Goal: Transaction & Acquisition: Purchase product/service

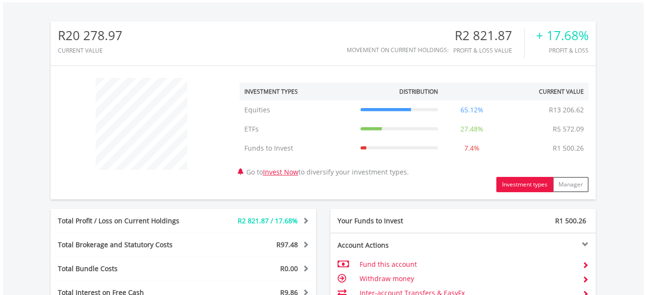
scroll to position [526, 0]
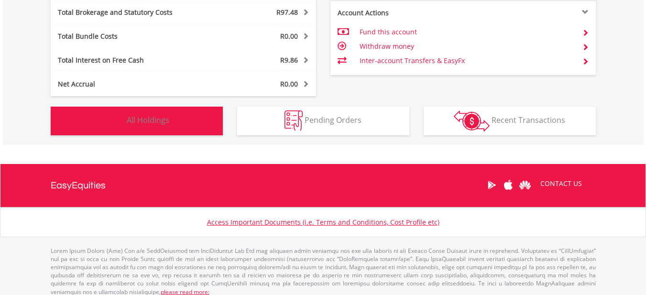
click at [176, 111] on button "Holdings All Holdings" at bounding box center [137, 121] width 172 height 29
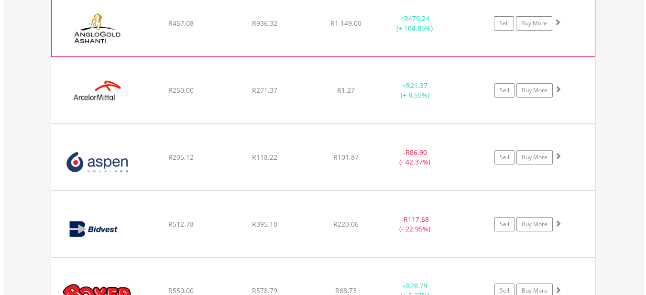
scroll to position [833, 0]
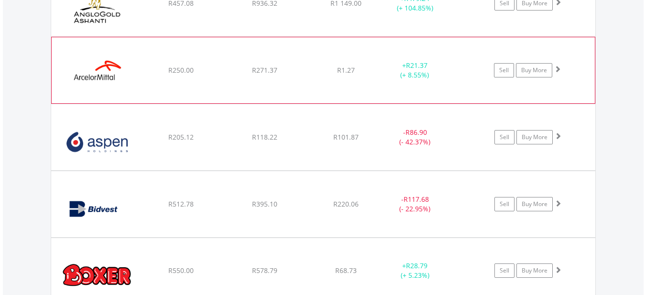
click at [331, 85] on div "﻿ ArcelorMittal SA Limited R250.00 R271.37 R1.27 + R21.37 (+ 8.55%) Sell Buy Mo…" at bounding box center [323, 70] width 543 height 66
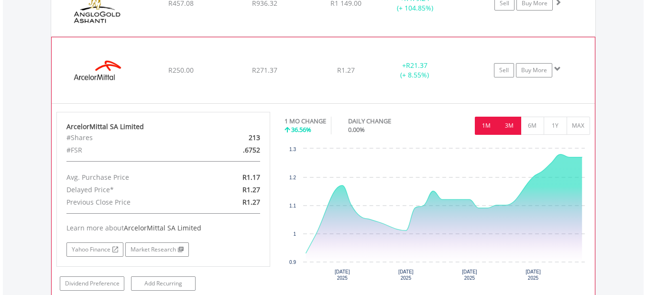
click at [503, 128] on button "3M" at bounding box center [508, 126] width 23 height 18
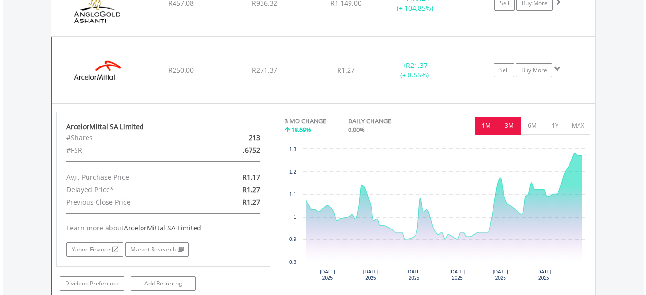
click at [482, 124] on button "1M" at bounding box center [486, 126] width 23 height 18
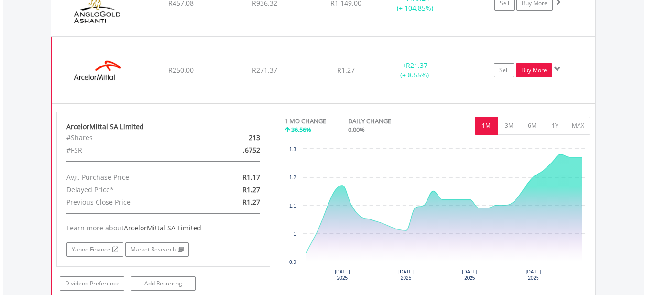
click at [533, 68] on link "Buy More" at bounding box center [534, 70] width 36 height 14
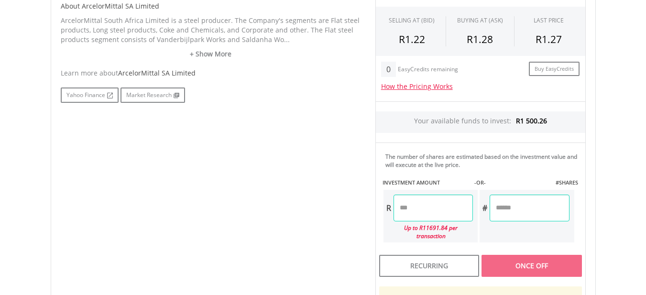
scroll to position [518, 0]
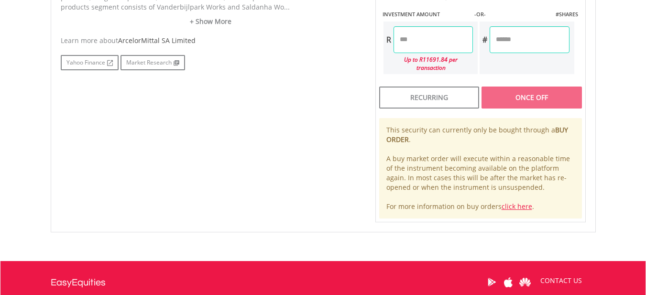
click at [421, 46] on input "number" at bounding box center [432, 39] width 79 height 27
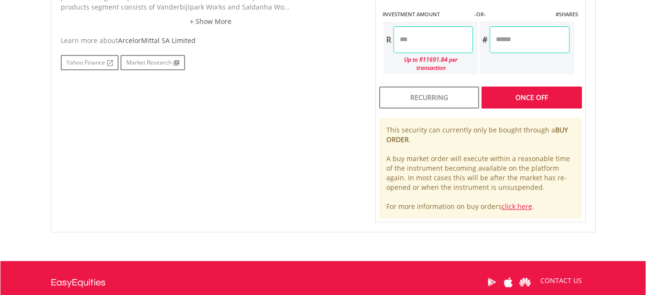
click at [336, 113] on div "No chart available. 1 MO CHANGE 36.56% DAILY CHANGE 0.00% 1M 3M 6M 1Y MAX Chart…" at bounding box center [323, 6] width 539 height 434
type input "******"
type input "********"
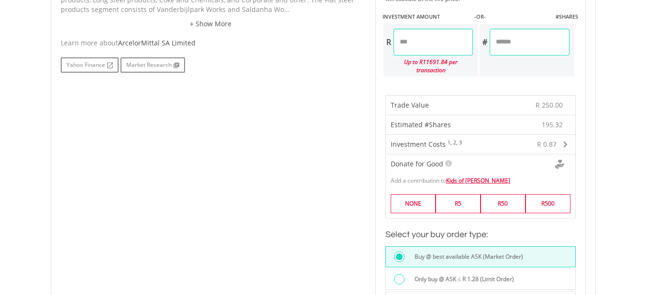
scroll to position [614, 0]
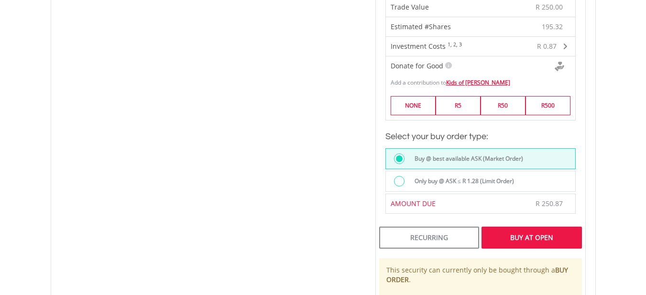
click at [486, 234] on div "Buy At Open" at bounding box center [531, 238] width 100 height 22
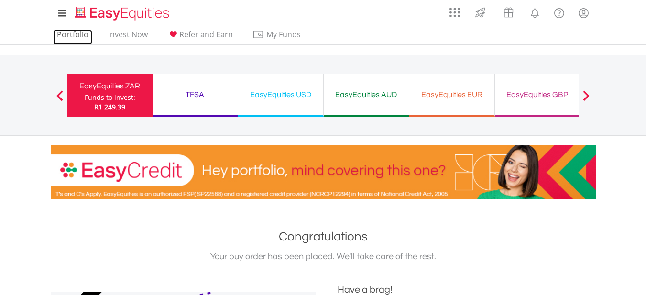
click at [70, 41] on link "Portfolio" at bounding box center [72, 37] width 39 height 15
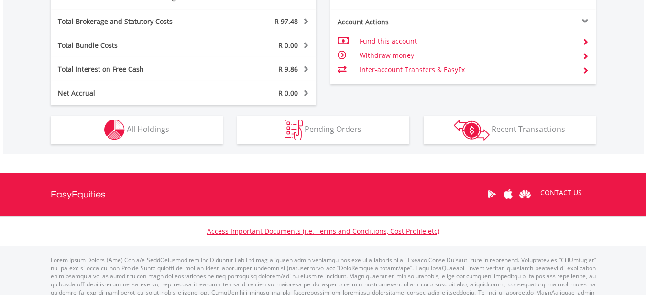
scroll to position [552, 0]
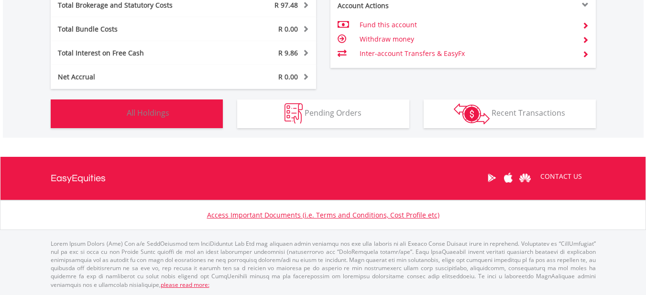
click at [174, 118] on button "Holdings All Holdings" at bounding box center [137, 113] width 172 height 29
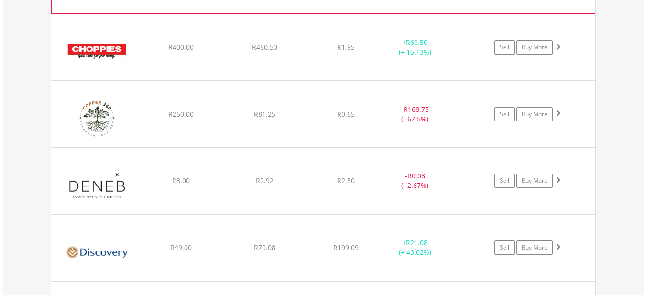
scroll to position [1282, 0]
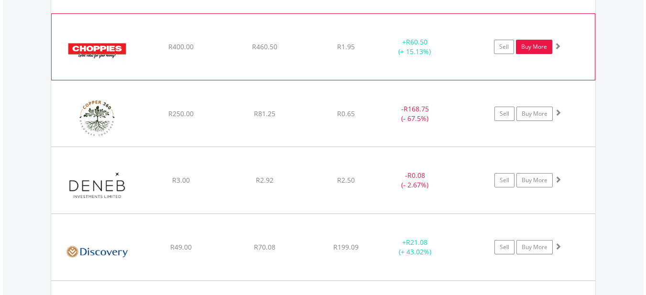
click at [521, 49] on link "Buy More" at bounding box center [534, 47] width 36 height 14
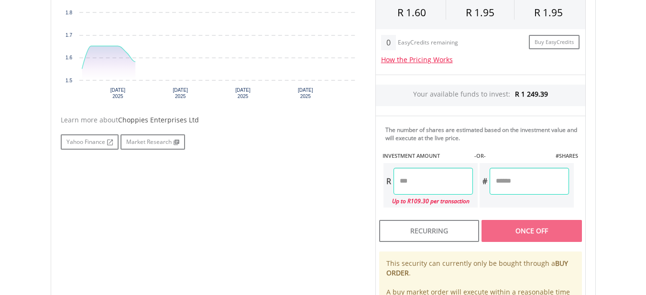
scroll to position [391, 0]
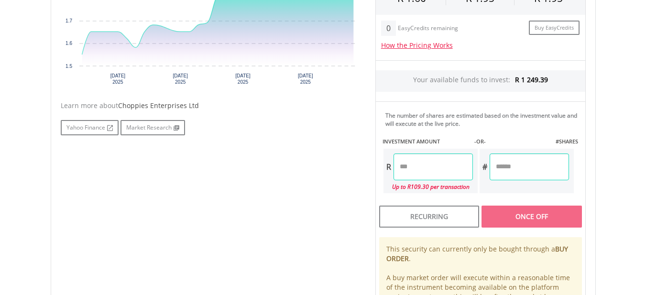
click at [431, 175] on input "number" at bounding box center [432, 166] width 79 height 27
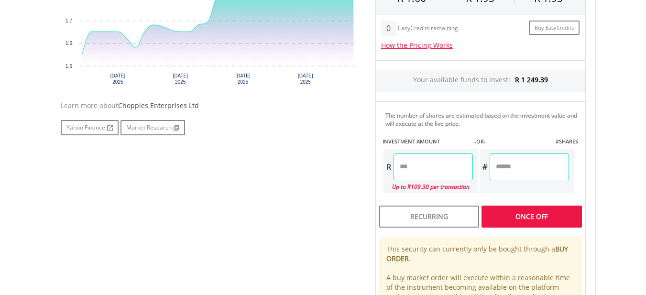
click at [347, 161] on div "No chart available. 1 MO CHANGE 25.81% DAILY CHANGE 0.00% 1M 3M 6M 1Y MAX Chart…" at bounding box center [323, 128] width 539 height 425
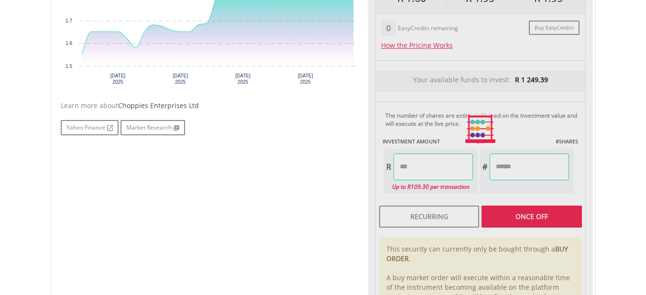
type input "******"
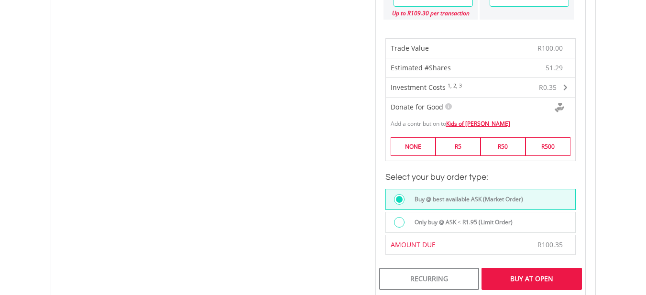
scroll to position [630, 0]
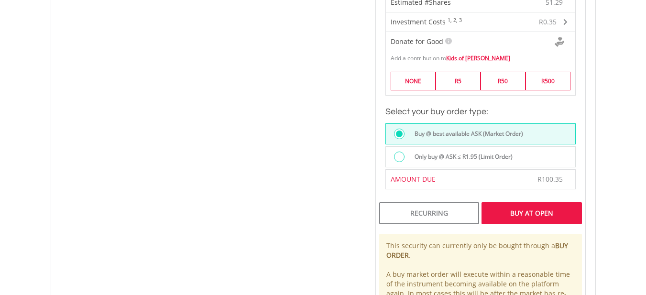
click at [508, 213] on div "Buy At Open" at bounding box center [531, 213] width 100 height 22
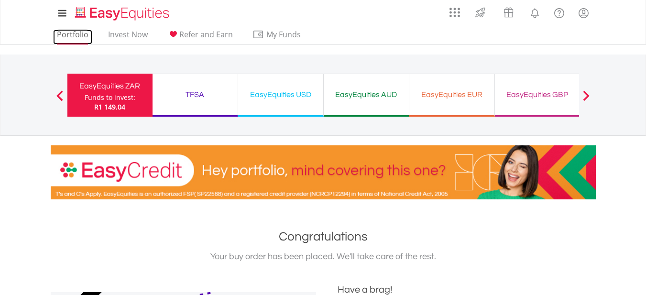
click at [76, 33] on link "Portfolio" at bounding box center [72, 37] width 39 height 15
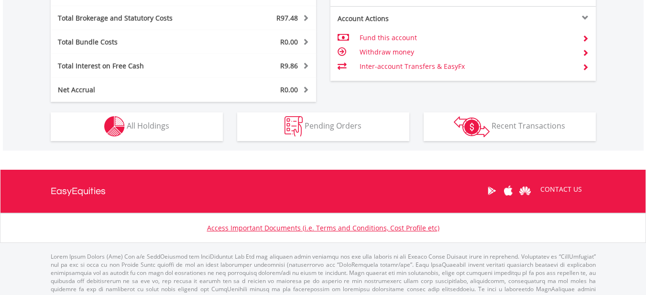
scroll to position [552, 0]
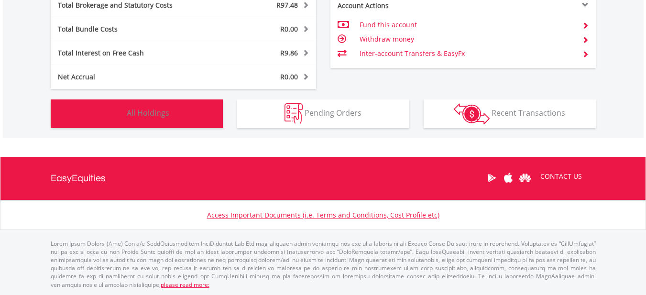
click at [144, 113] on span "All Holdings" at bounding box center [148, 113] width 43 height 11
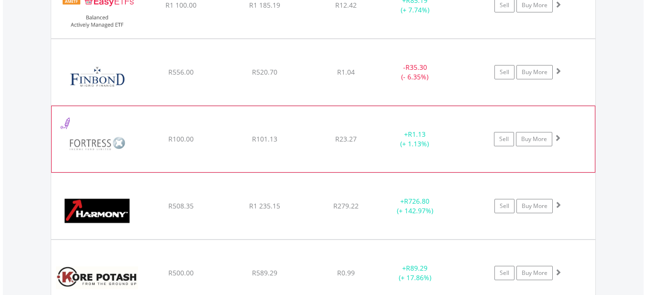
scroll to position [1664, 0]
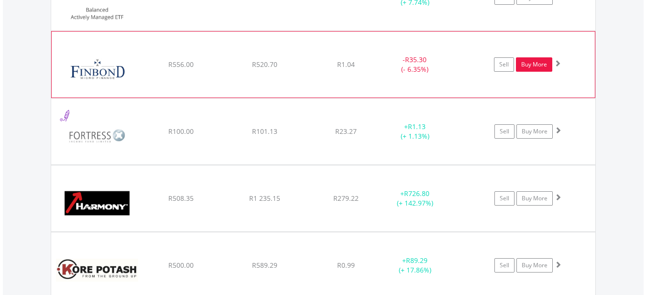
click at [525, 67] on link "Buy More" at bounding box center [534, 64] width 36 height 14
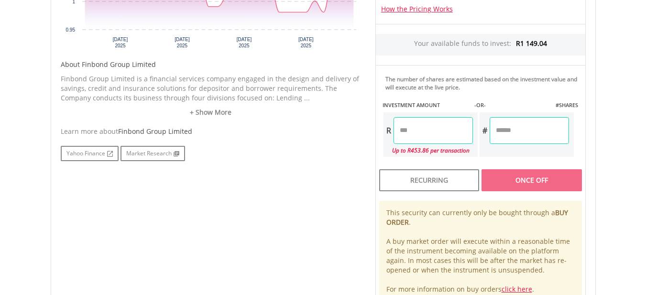
scroll to position [430, 0]
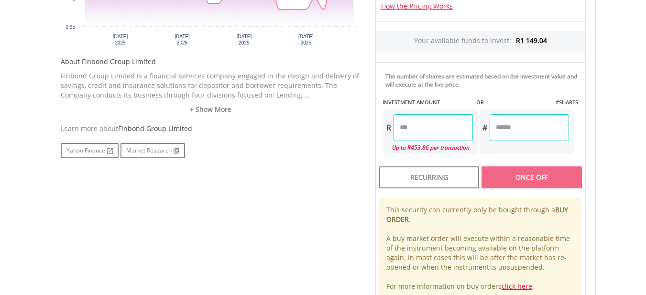
click at [456, 122] on input "number" at bounding box center [432, 127] width 79 height 27
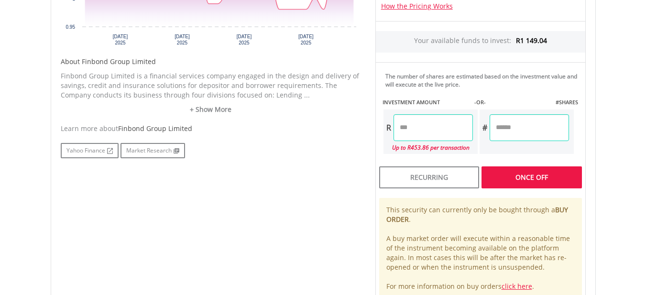
click at [328, 157] on div "Yahoo Finance Market Research" at bounding box center [211, 150] width 300 height 15
type input "*****"
type input "*******"
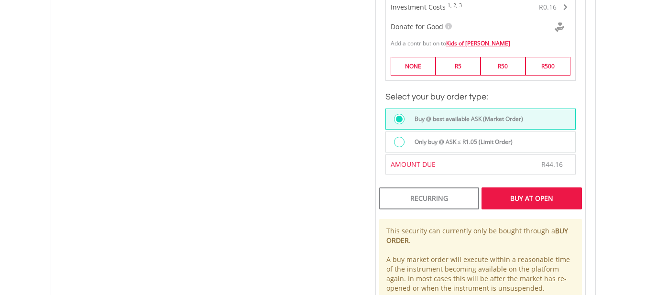
scroll to position [669, 0]
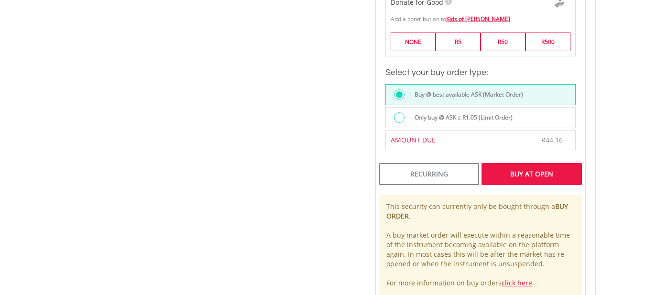
click at [529, 179] on div "Buy At Open" at bounding box center [531, 174] width 100 height 22
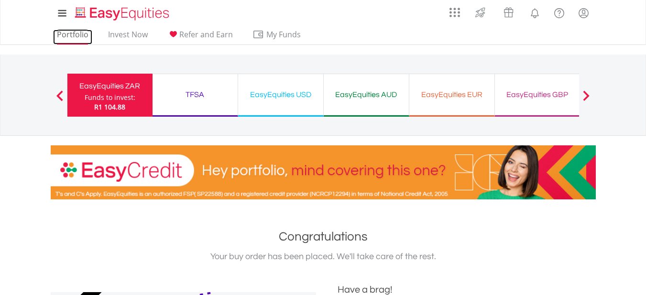
click at [72, 36] on link "Portfolio" at bounding box center [72, 37] width 39 height 15
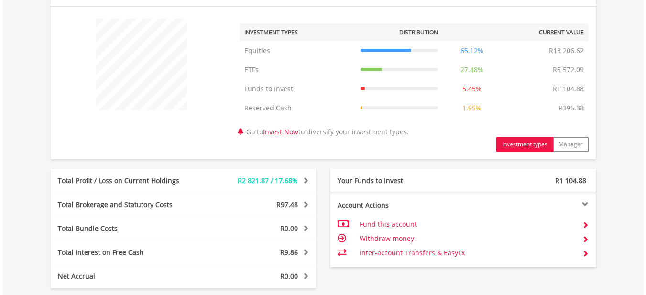
scroll to position [552, 0]
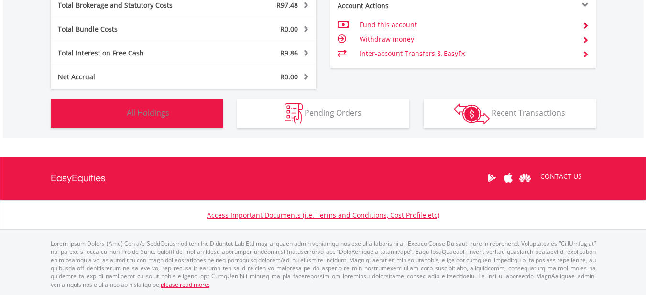
click at [163, 120] on button "Holdings All Holdings" at bounding box center [137, 113] width 172 height 29
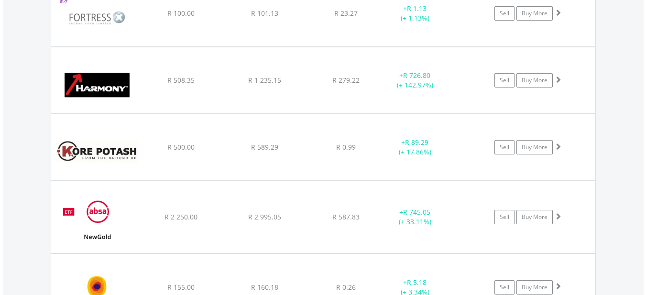
scroll to position [1808, 0]
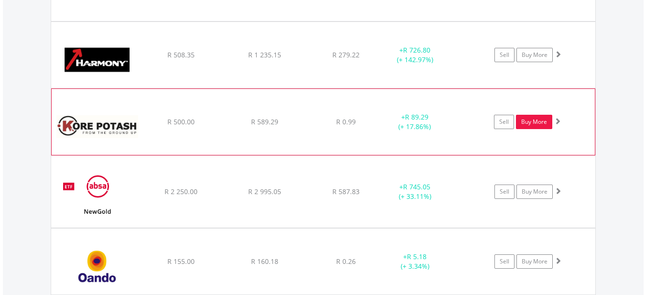
click at [533, 123] on link "Buy More" at bounding box center [534, 122] width 36 height 14
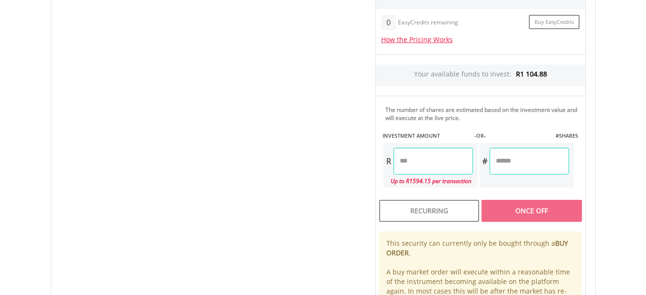
scroll to position [526, 0]
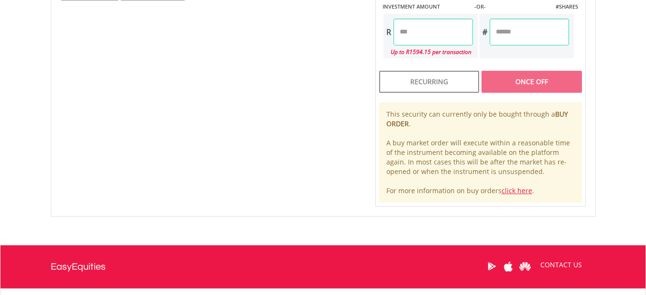
click at [437, 39] on input "number" at bounding box center [432, 32] width 79 height 27
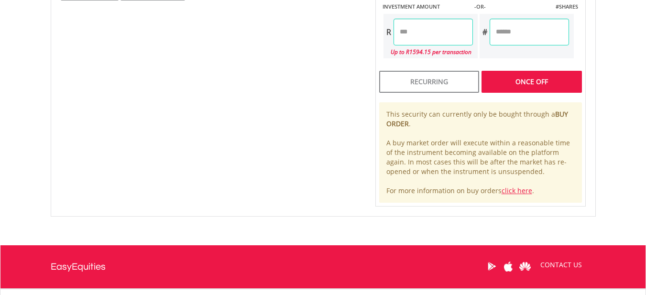
type input "*****"
type input "******"
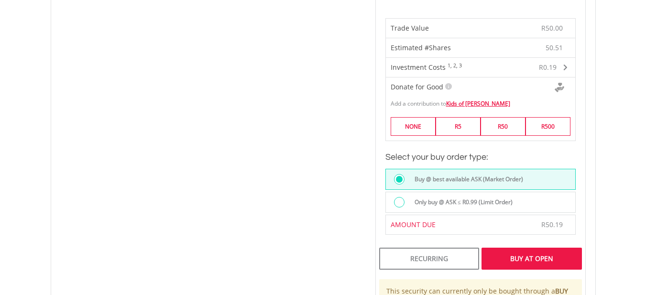
scroll to position [765, 0]
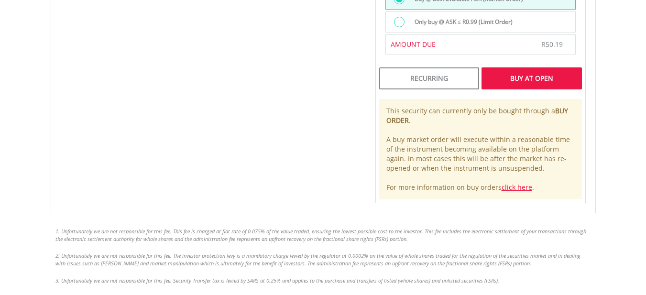
click at [520, 81] on div "Buy At Open" at bounding box center [531, 78] width 100 height 22
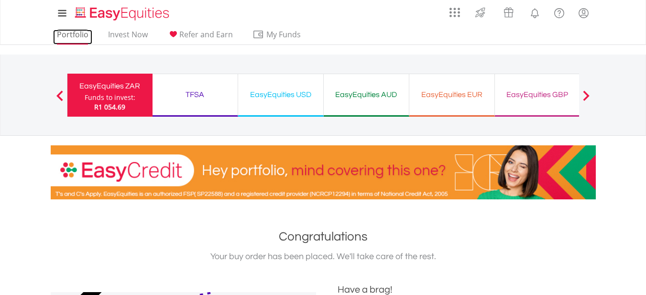
click at [73, 33] on link "Portfolio" at bounding box center [72, 37] width 39 height 15
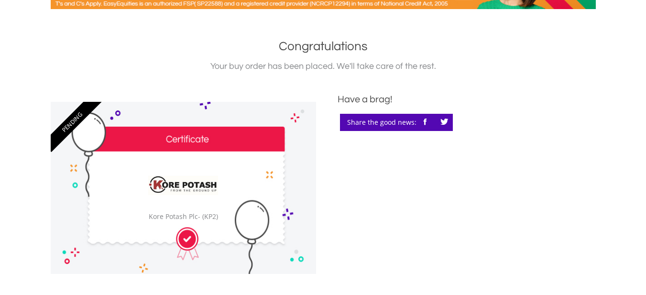
scroll to position [191, 0]
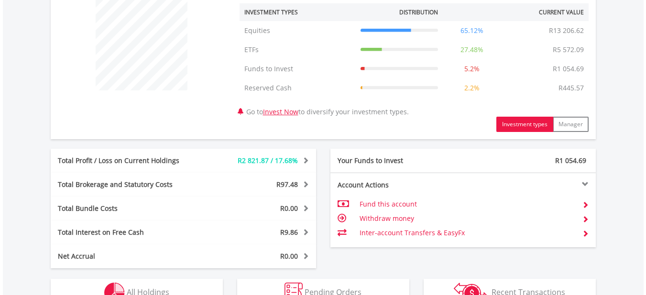
scroll to position [478, 0]
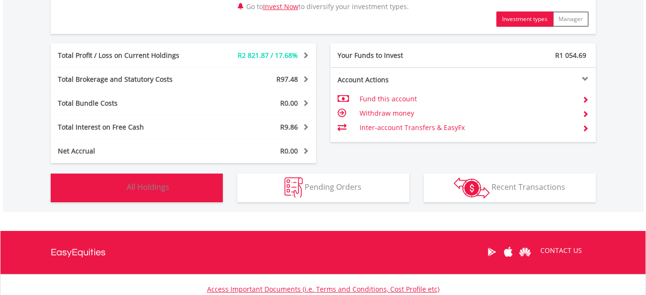
click at [159, 186] on span "All Holdings" at bounding box center [148, 187] width 43 height 11
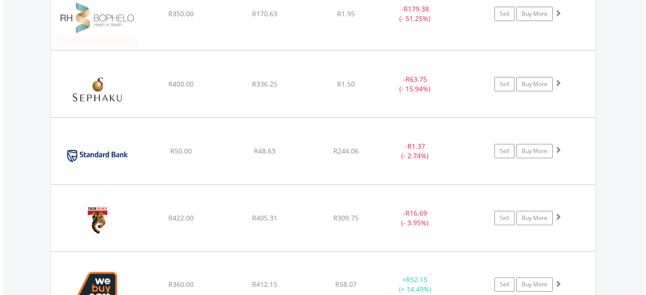
scroll to position [2381, 0]
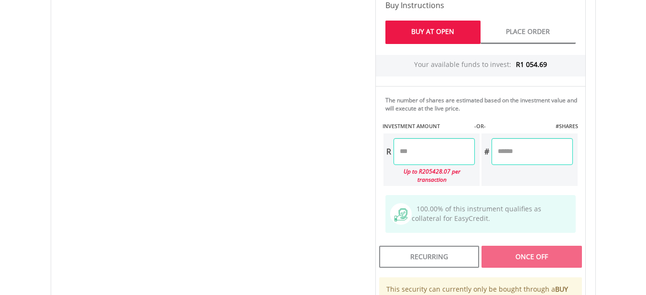
scroll to position [526, 0]
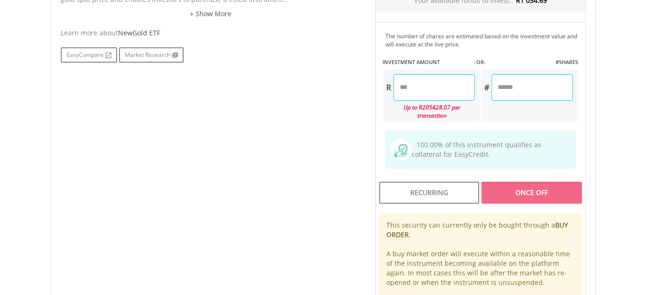
click at [432, 98] on input "number" at bounding box center [433, 87] width 81 height 27
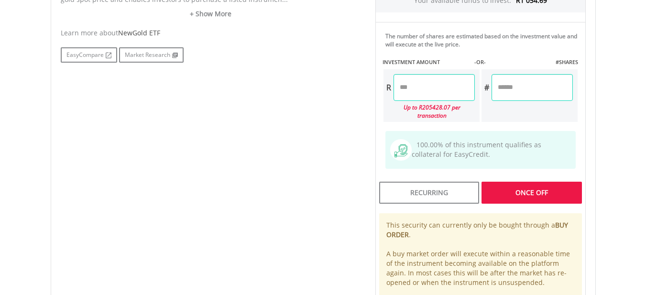
click at [344, 153] on div "No chart available. 1 MO CHANGE 7.25% DAILY CHANGE 0.00% 1M 3M 6M 1Y MAX Chart …" at bounding box center [323, 49] width 539 height 536
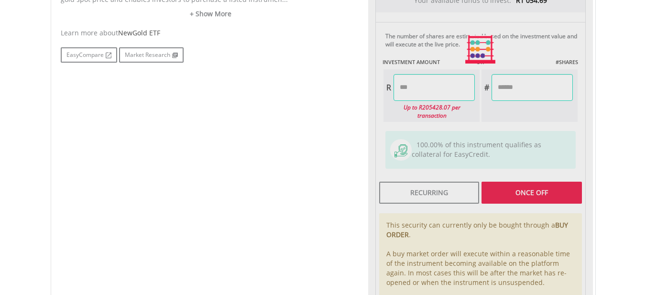
type input "*****"
type input "******"
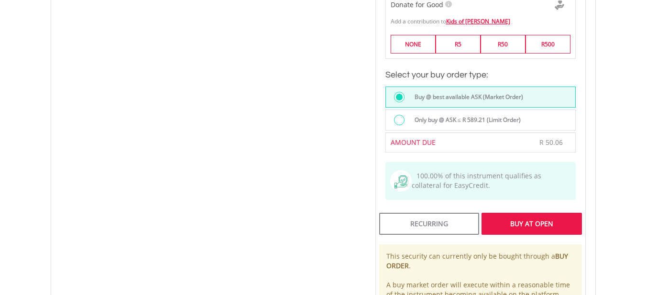
scroll to position [812, 0]
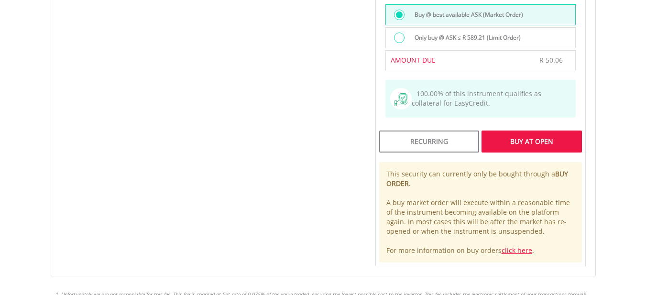
click at [559, 130] on div "Buy At Open" at bounding box center [531, 141] width 100 height 22
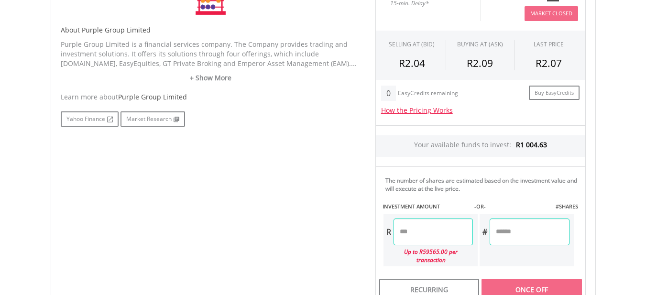
scroll to position [478, 0]
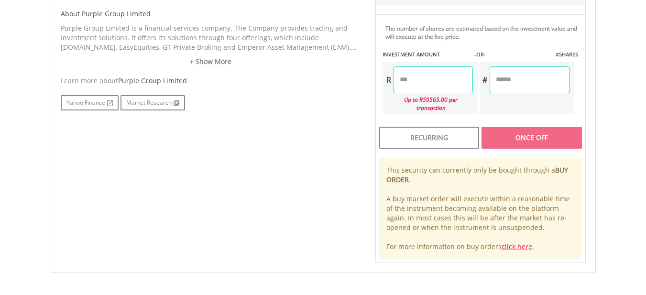
click at [427, 75] on input "number" at bounding box center [432, 79] width 79 height 27
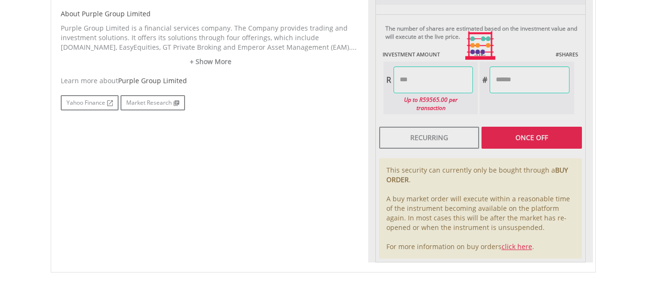
click at [286, 149] on div "No chart available. 1 MO CHANGE 19.65% DAILY CHANGE 0.00% 1M 3M 6M 1Y MAX Chart…" at bounding box center [323, 46] width 539 height 434
type input "*****"
type input "*******"
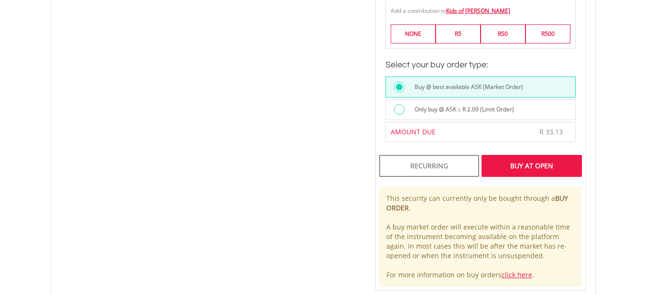
scroll to position [717, 0]
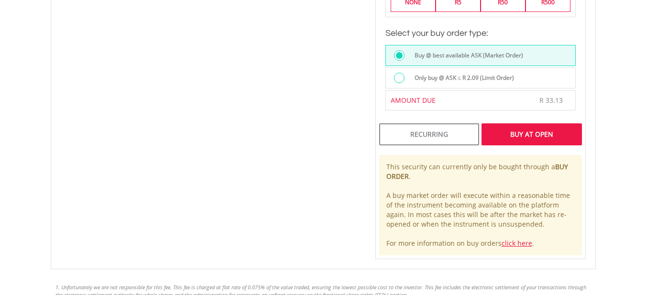
click at [508, 125] on div "Buy At Open" at bounding box center [531, 134] width 100 height 22
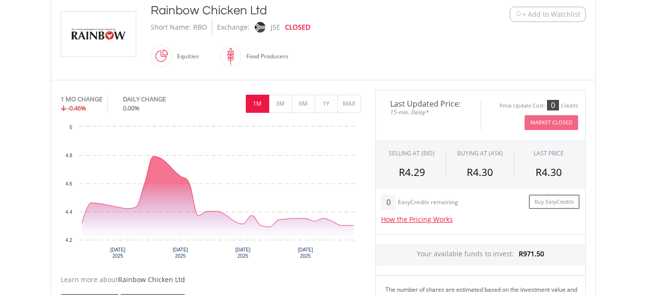
scroll to position [335, 0]
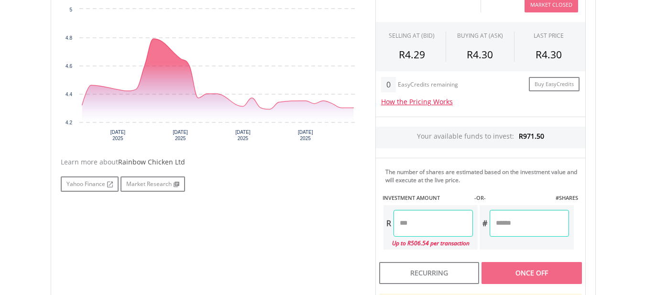
click at [419, 232] on input "number" at bounding box center [432, 223] width 79 height 27
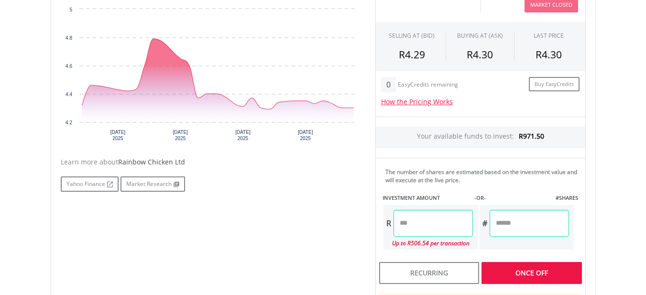
click at [212, 231] on div "No chart available. 1 MO CHANGE -0.46% DAILY CHANGE 0.00% 1M 3M 6M 1Y MAX Chart…" at bounding box center [323, 184] width 539 height 425
type input "*****"
type input "*******"
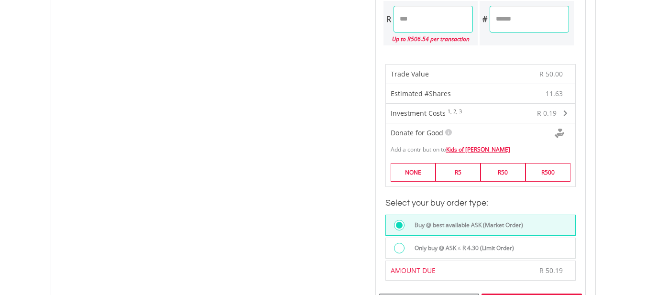
scroll to position [669, 0]
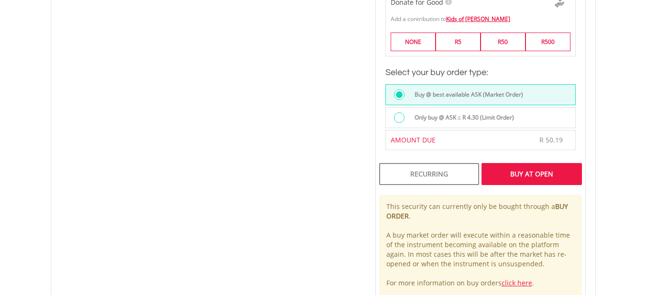
click at [505, 182] on div "Buy At Open" at bounding box center [531, 174] width 100 height 22
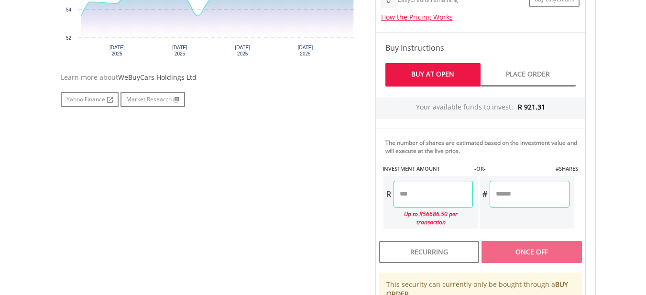
scroll to position [430, 0]
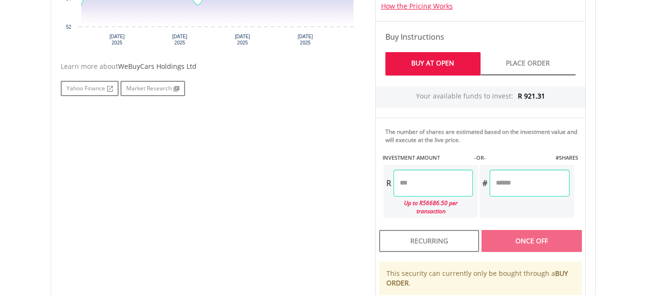
click at [420, 184] on input "number" at bounding box center [432, 183] width 79 height 27
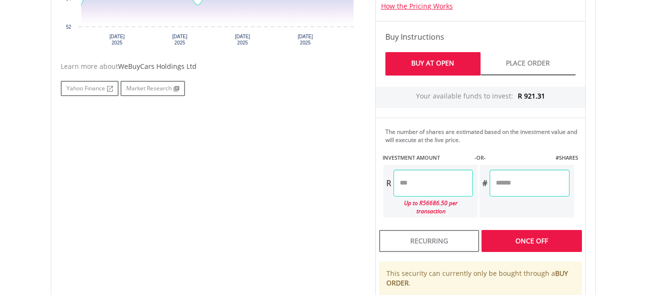
click at [238, 211] on div "No chart available. 1 MO CHANGE 8.54% DAILY CHANGE 0.00% 1M 3M 6M 1Y MAX Chart …" at bounding box center [323, 121] width 539 height 489
type input "*****"
type input "******"
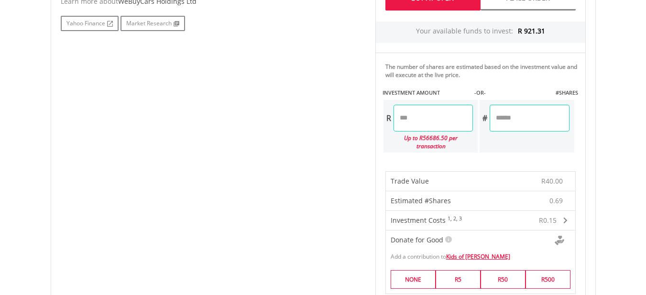
scroll to position [621, 0]
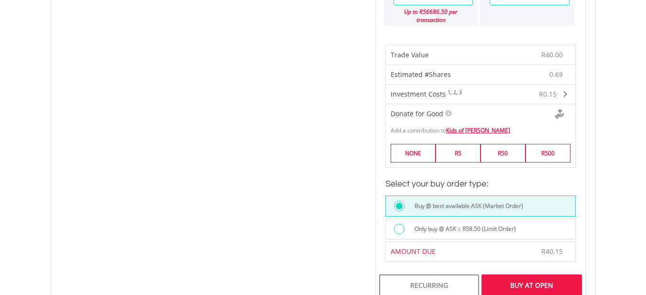
click at [526, 274] on div "Buy At Open" at bounding box center [531, 285] width 100 height 22
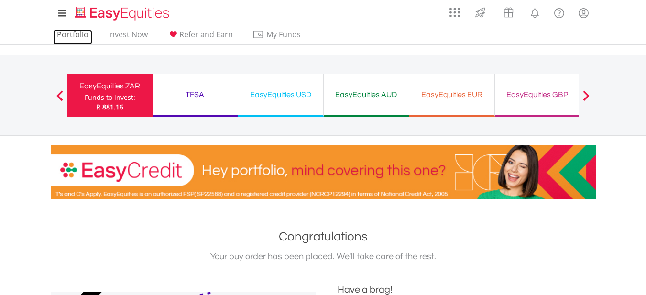
click at [76, 40] on link "Portfolio" at bounding box center [72, 37] width 39 height 15
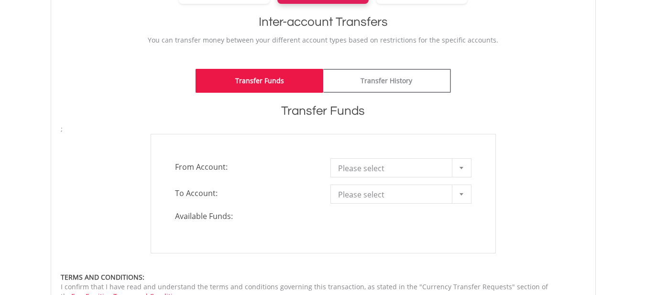
scroll to position [239, 0]
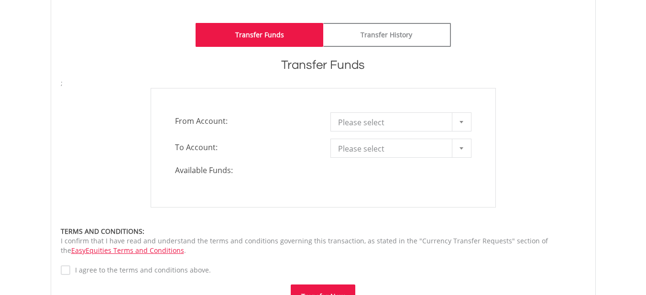
click at [345, 126] on span "Please select" at bounding box center [393, 122] width 111 height 19
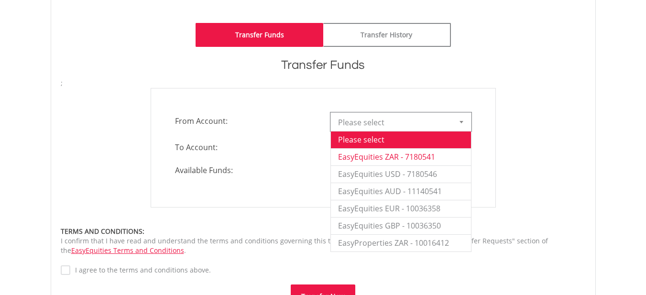
click at [356, 156] on li "EasyEquities ZAR - 7180541" at bounding box center [401, 156] width 140 height 17
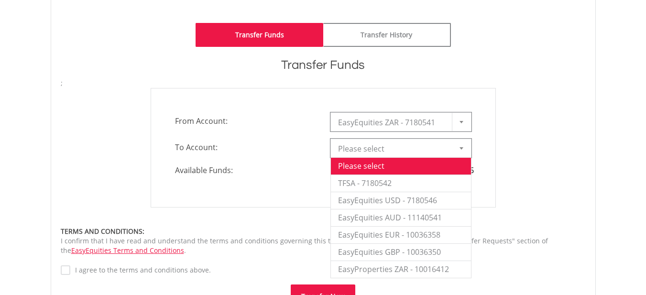
click at [356, 152] on span "Please select" at bounding box center [393, 148] width 111 height 19
click at [350, 180] on li "TFSA - 7180542" at bounding box center [401, 182] width 140 height 17
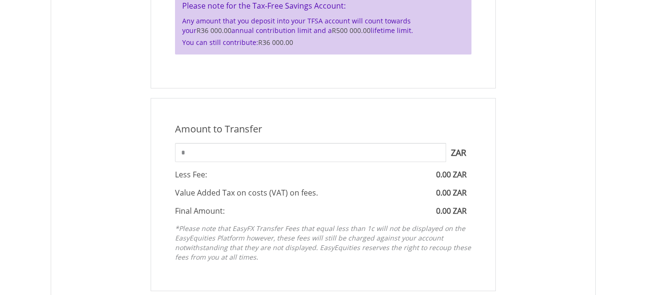
scroll to position [430, 0]
click at [215, 149] on input "*" at bounding box center [310, 151] width 271 height 19
drag, startPoint x: 210, startPoint y: 149, endPoint x: 135, endPoint y: 144, distance: 75.2
click at [135, 144] on div "Amount to Transfer 1 ZAR = 1.0000 ZAR * ZAR You can transfer funds into your of…" at bounding box center [323, 193] width 539 height 193
type input "***"
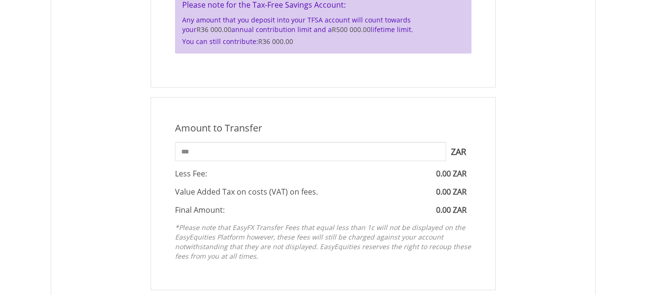
click at [138, 141] on div "Amount to Transfer 1 ZAR = 1.0000 ZAR *** ZAR You can transfer funds into your …" at bounding box center [323, 193] width 539 height 193
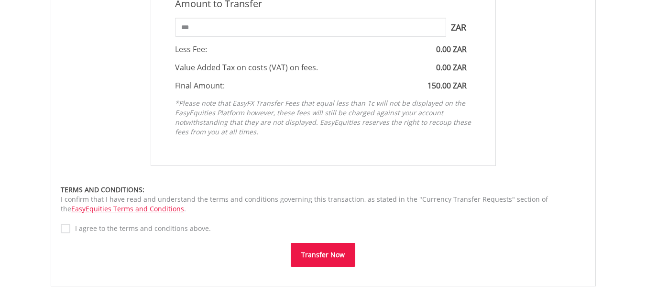
scroll to position [573, 0]
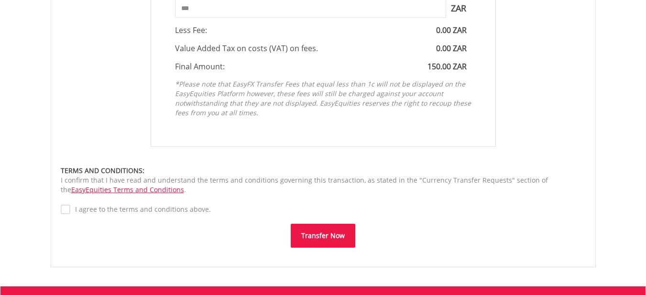
click at [119, 208] on label "I agree to the terms and conditions above." at bounding box center [140, 210] width 140 height 10
click at [306, 242] on button "Transfer Now" at bounding box center [323, 236] width 65 height 24
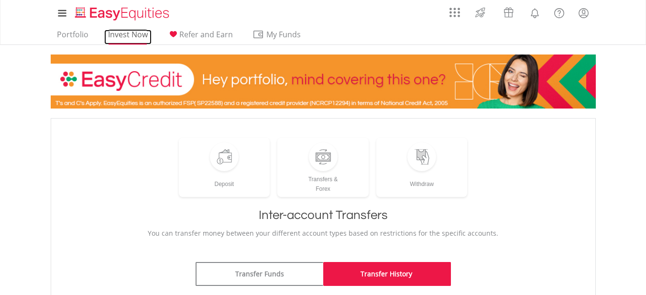
click at [127, 32] on link "Invest Now" at bounding box center [127, 37] width 47 height 15
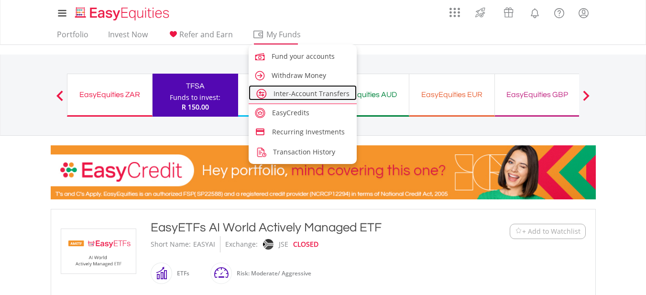
click at [291, 93] on span "Inter-Account Transfers" at bounding box center [311, 93] width 76 height 9
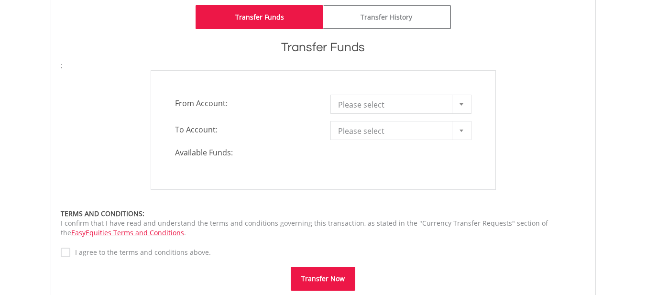
scroll to position [239, 0]
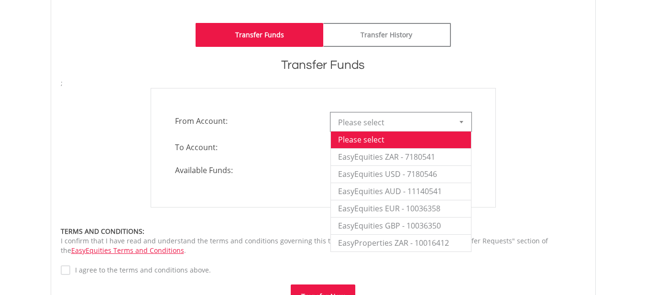
click at [370, 121] on span "Please select" at bounding box center [393, 122] width 111 height 19
click at [369, 155] on li "EasyEquities ZAR - 7180541" at bounding box center [401, 156] width 140 height 17
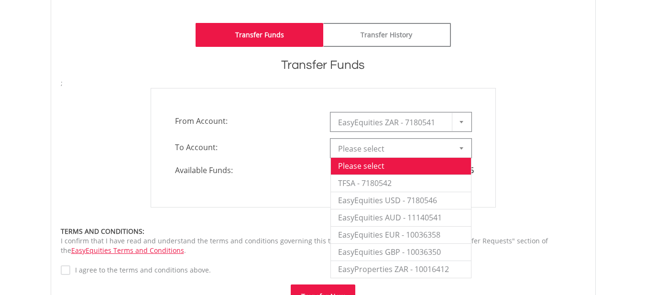
click at [369, 147] on span "Please select" at bounding box center [393, 148] width 111 height 19
click at [370, 201] on li "EasyEquities USD - 7180546" at bounding box center [401, 200] width 140 height 17
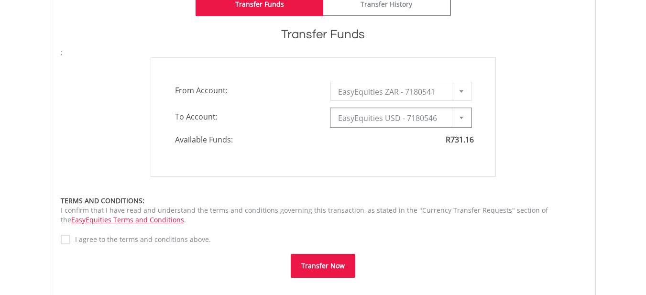
scroll to position [287, 0]
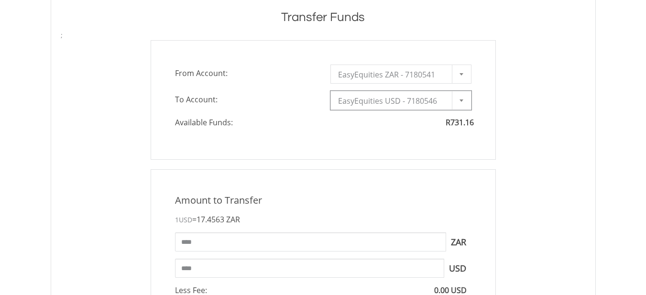
type input "*"
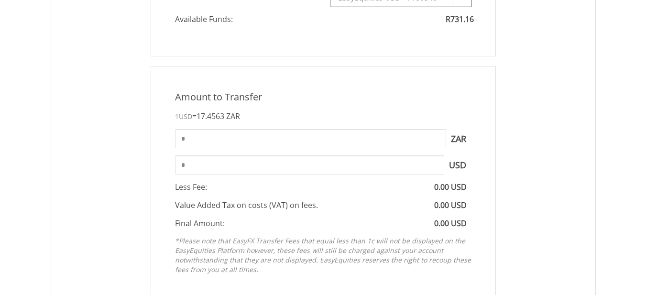
scroll to position [430, 0]
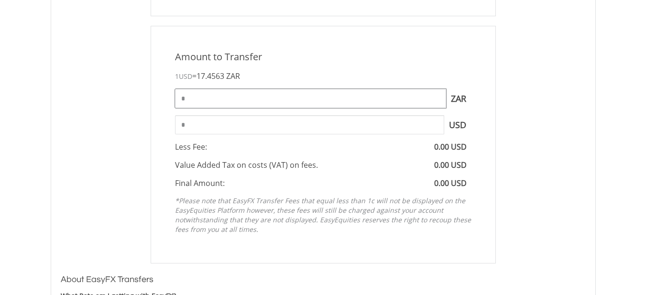
click at [198, 102] on input "*" at bounding box center [310, 98] width 271 height 19
drag, startPoint x: 197, startPoint y: 99, endPoint x: 149, endPoint y: 97, distance: 48.3
click at [151, 97] on div "Amount to Transfer 1 USD = 17.4563 ZAR * ZAR You can transfer funds into your o…" at bounding box center [323, 145] width 345 height 238
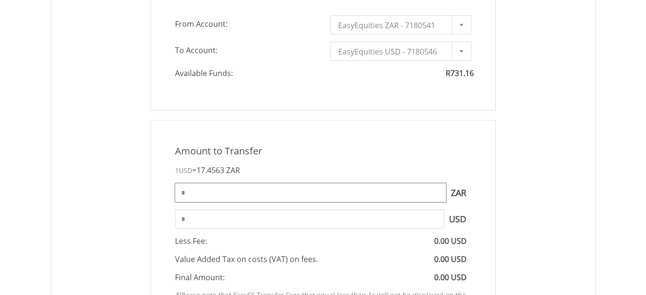
scroll to position [287, 0]
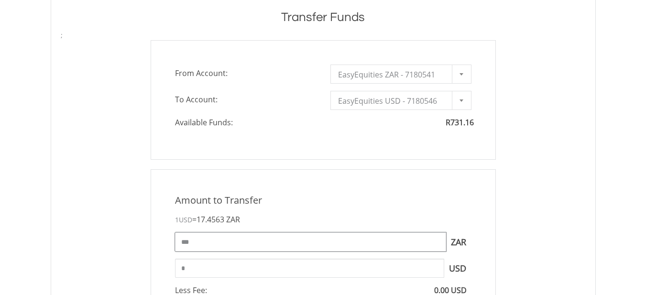
type input "***"
type input "*****"
click at [141, 112] on div "**********" at bounding box center [323, 99] width 539 height 119
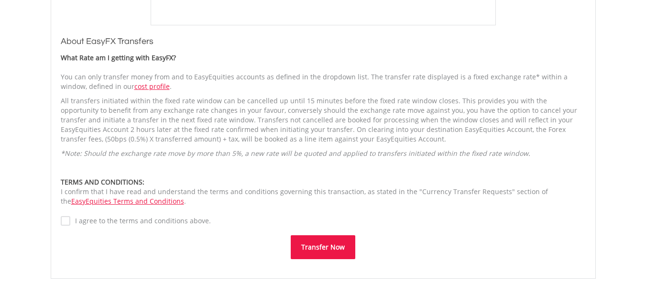
scroll to position [669, 0]
click at [312, 253] on button "Transfer Now" at bounding box center [323, 246] width 65 height 24
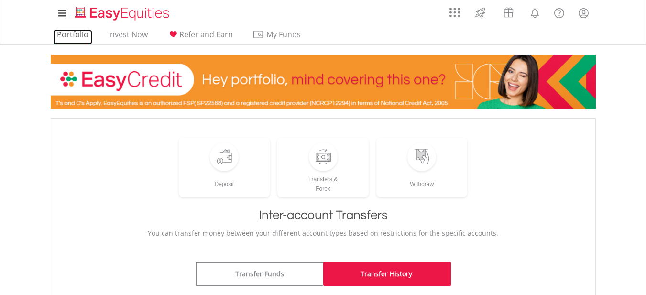
click at [65, 35] on link "Portfolio" at bounding box center [72, 37] width 39 height 15
